Goal: Task Accomplishment & Management: Use online tool/utility

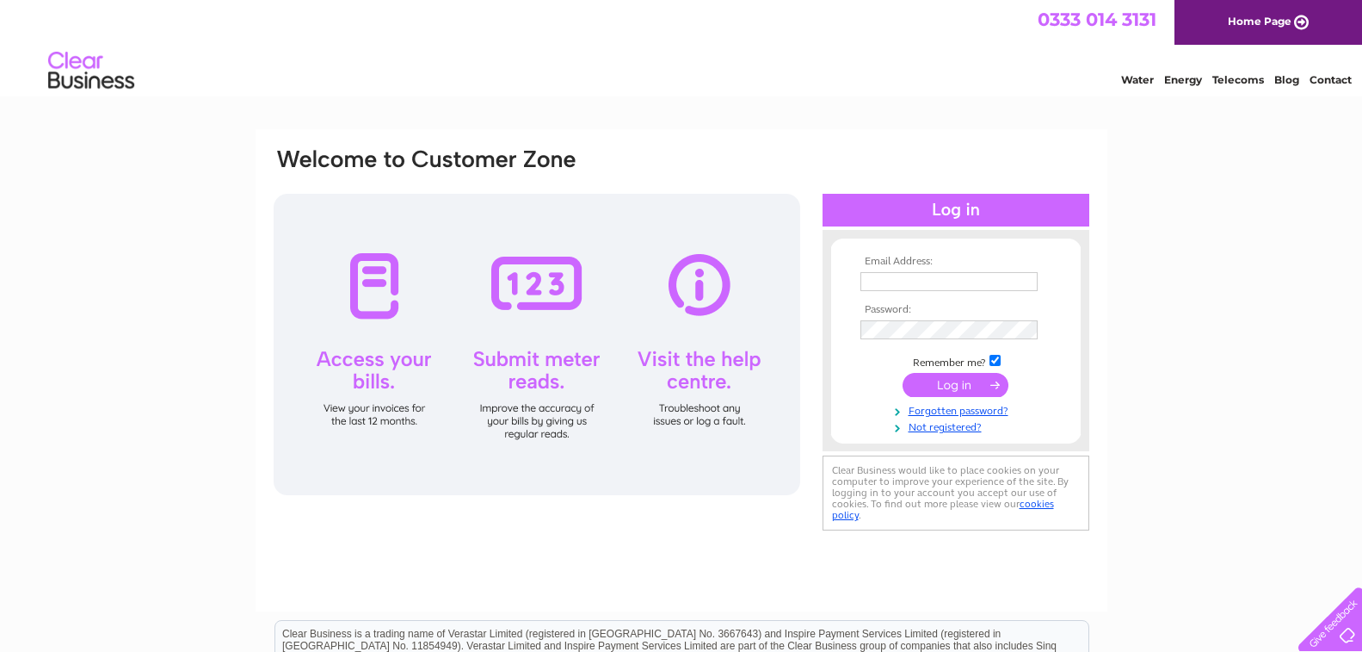
type input "[PERSON_NAME][EMAIL_ADDRESS][DOMAIN_NAME]"
click at [964, 388] on input "submit" at bounding box center [956, 385] width 106 height 24
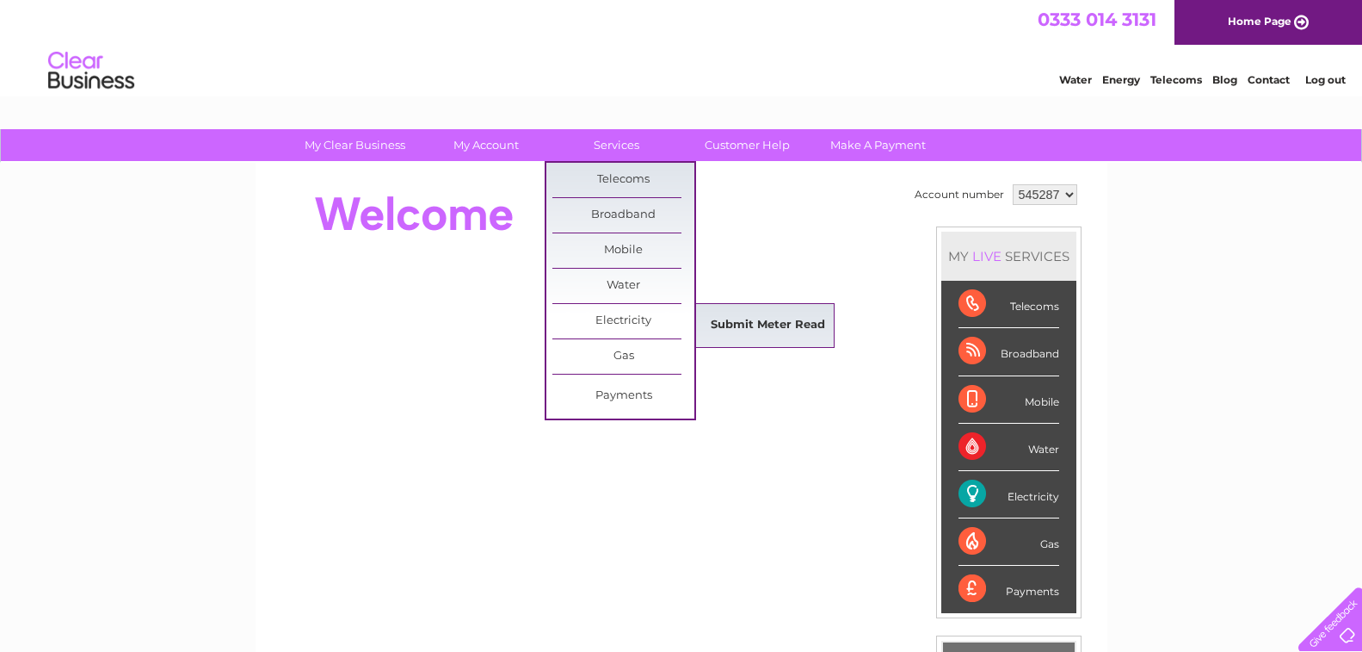
click at [732, 325] on link "Submit Meter Read" at bounding box center [768, 325] width 142 height 34
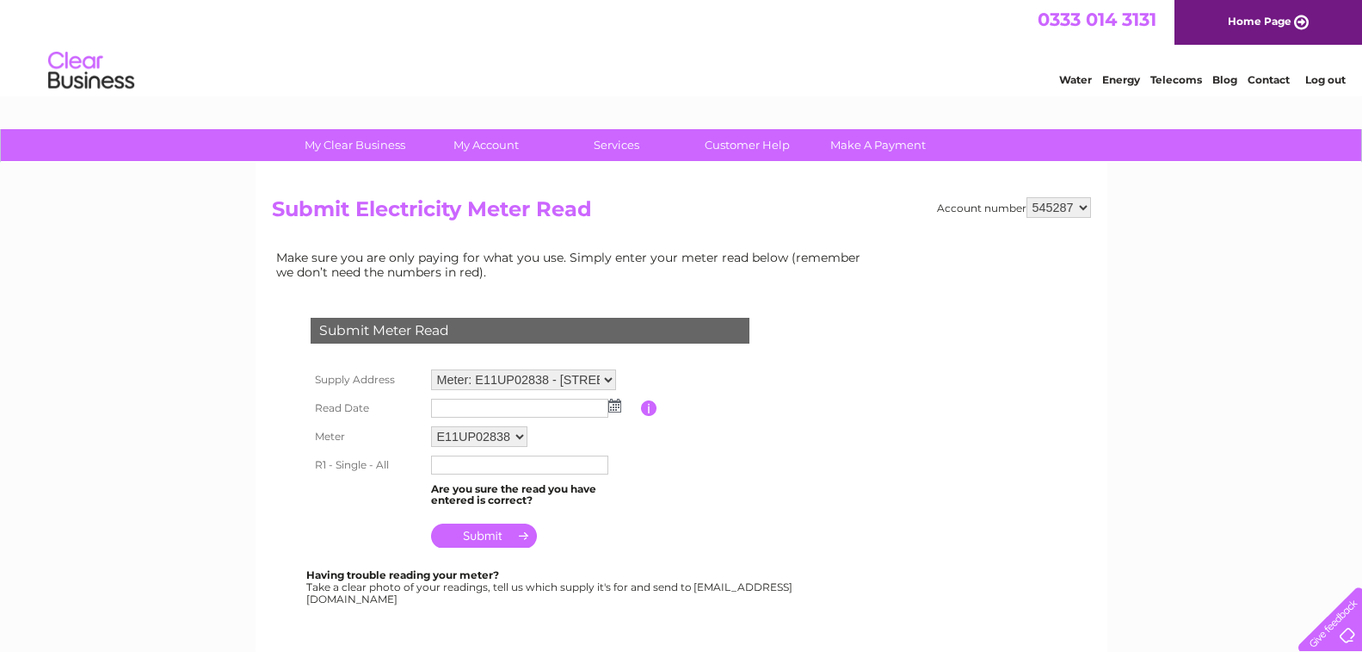
click at [567, 412] on input "text" at bounding box center [519, 408] width 177 height 19
click at [614, 411] on img at bounding box center [616, 406] width 13 height 14
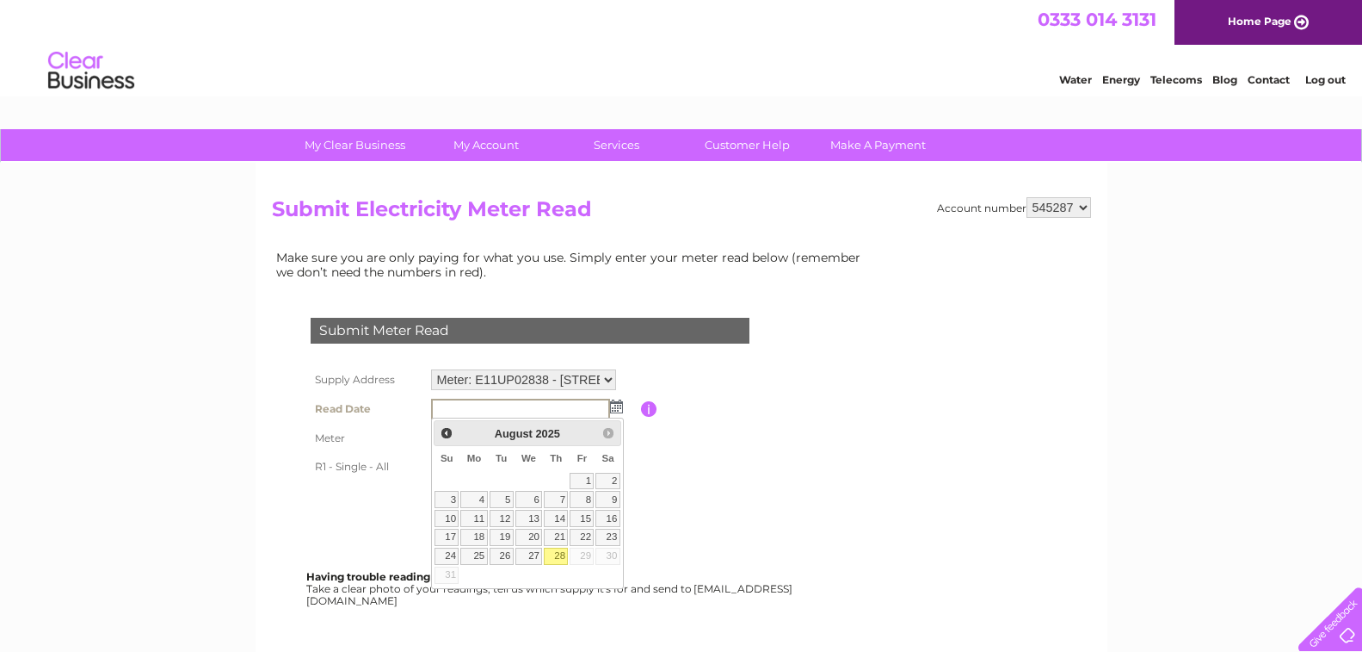
click at [555, 556] on link "28" at bounding box center [556, 555] width 24 height 17
type input "2025/08/28"
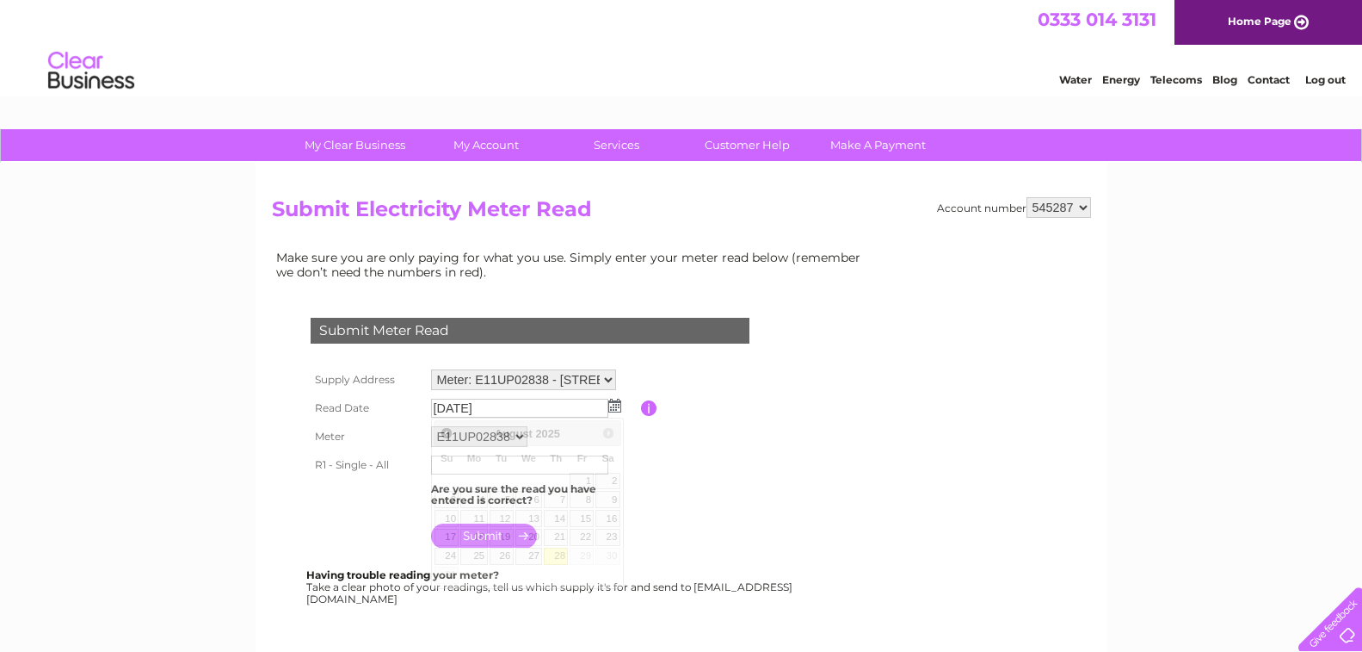
click at [556, 556] on link "28" at bounding box center [556, 555] width 24 height 17
click at [508, 468] on input "text" at bounding box center [519, 464] width 177 height 19
type input "131683"
click at [493, 545] on input "submit" at bounding box center [484, 535] width 106 height 24
